Goal: Task Accomplishment & Management: Use online tool/utility

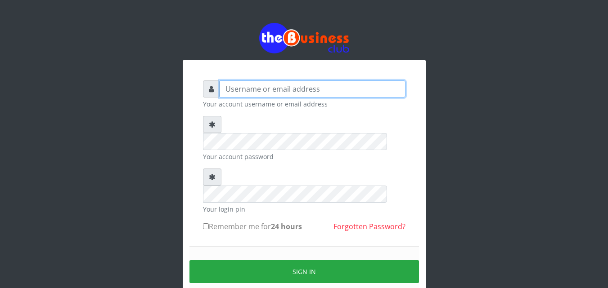
click at [223, 89] on input "text" at bounding box center [313, 89] width 186 height 17
type input "siesther"
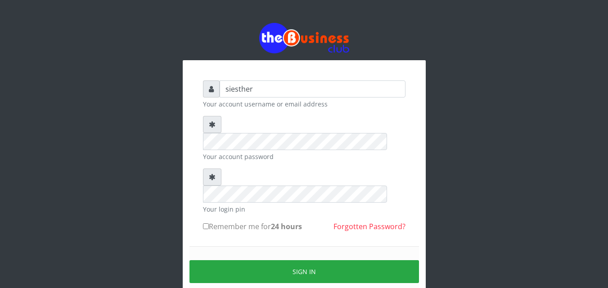
click at [236, 247] on div "Sign in" at bounding box center [303, 272] width 229 height 51
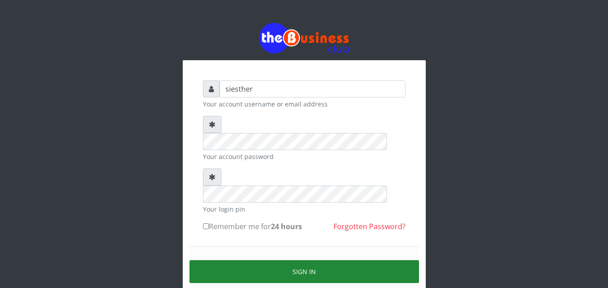
click at [296, 260] on button "Sign in" at bounding box center [303, 271] width 229 height 23
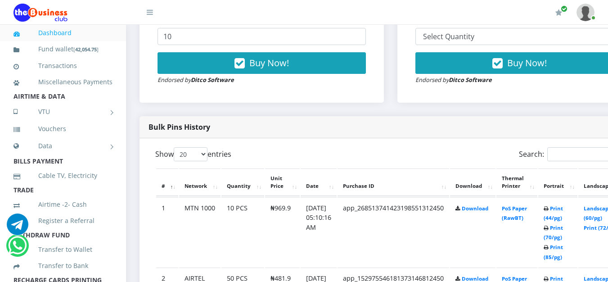
scroll to position [412, 0]
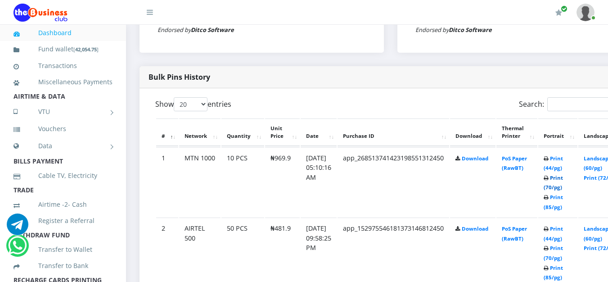
click at [563, 191] on link "Print (70/pg)" at bounding box center [552, 182] width 19 height 17
